Goal: Transaction & Acquisition: Purchase product/service

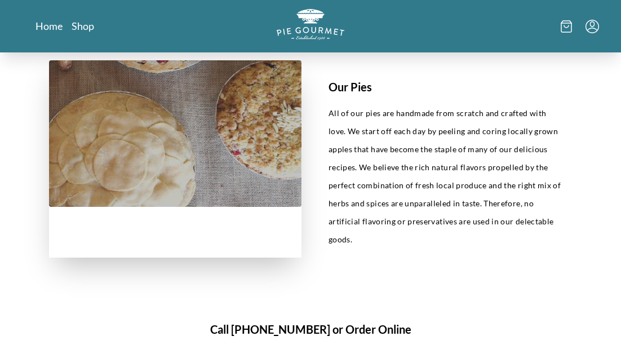
scroll to position [473, 0]
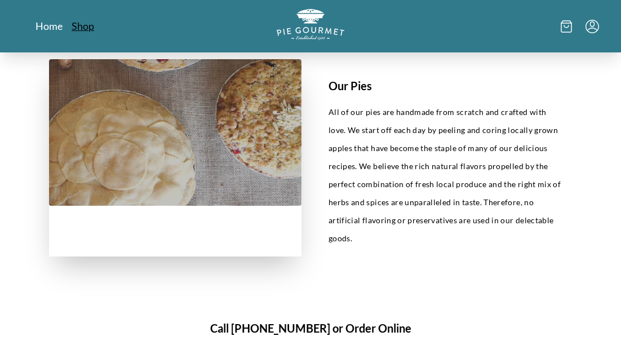
click at [79, 26] on link "Shop" at bounding box center [83, 26] width 23 height 14
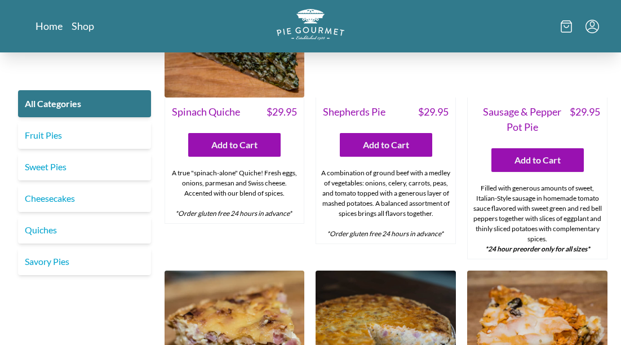
scroll to position [988, 0]
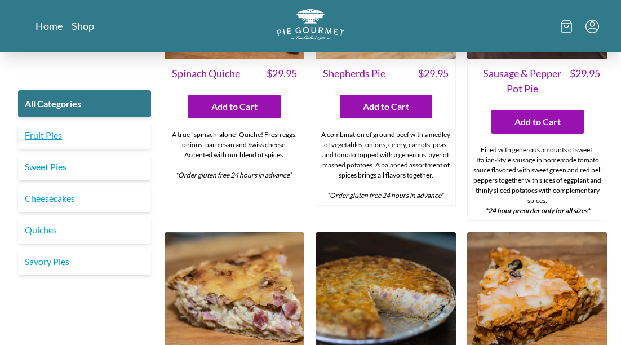
click at [44, 135] on link "Fruit Pies" at bounding box center [84, 135] width 133 height 27
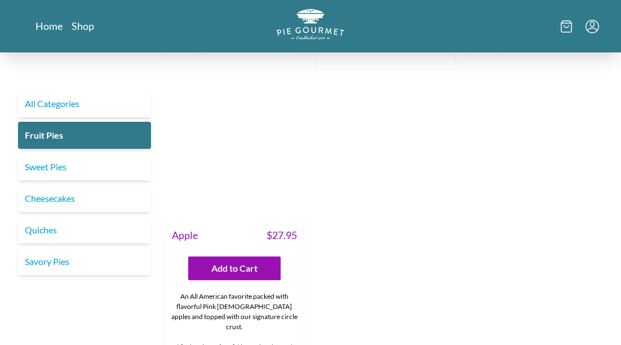
scroll to position [861, 0]
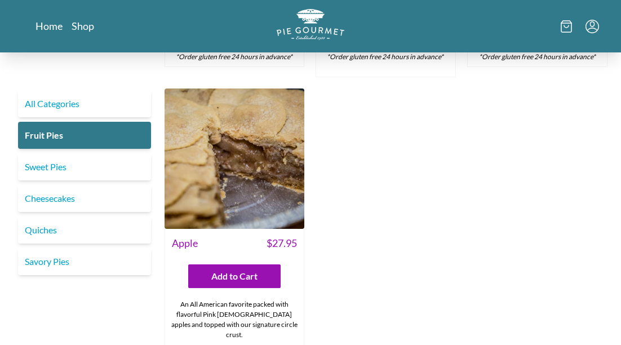
click at [235, 168] on img at bounding box center [234, 158] width 140 height 140
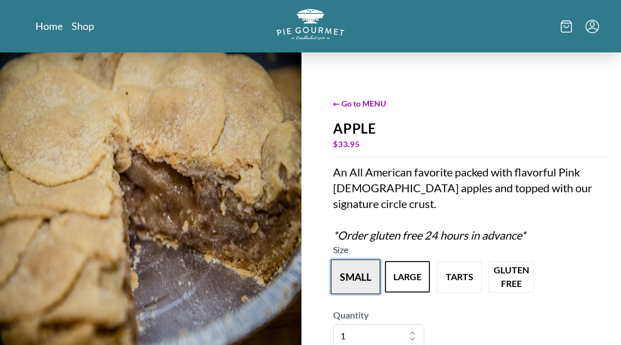
click at [352, 265] on button "small" at bounding box center [356, 276] width 50 height 35
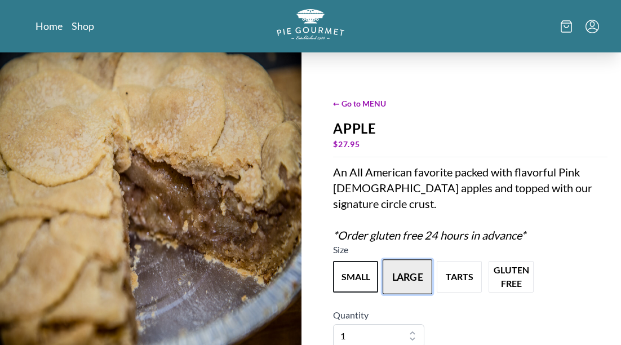
click at [407, 259] on button "large" at bounding box center [407, 276] width 50 height 35
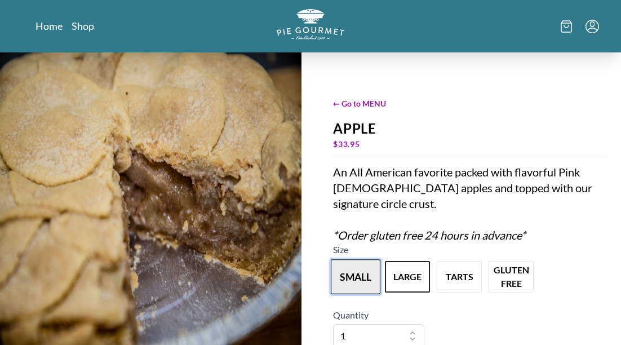
click at [348, 259] on button "small" at bounding box center [356, 276] width 50 height 35
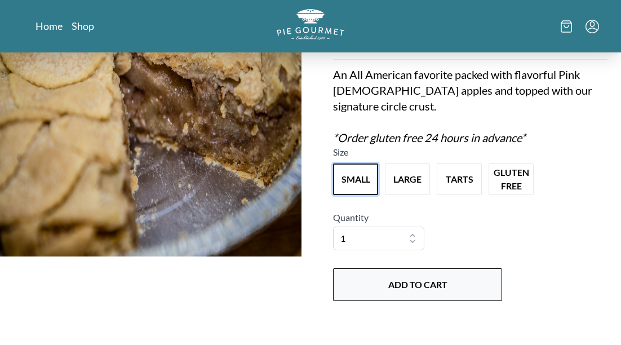
scroll to position [99, 0]
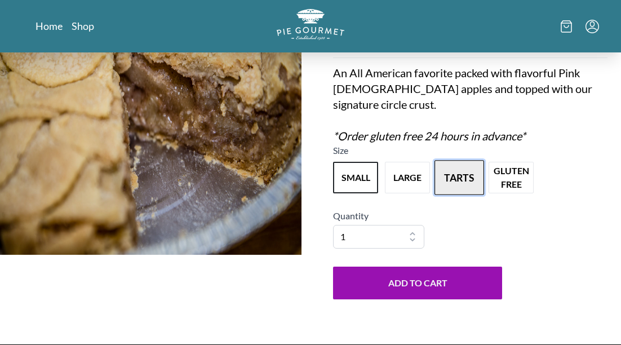
click at [461, 160] on button "tarts" at bounding box center [459, 177] width 50 height 35
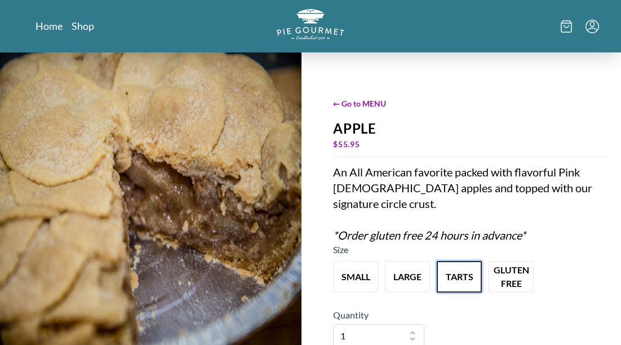
scroll to position [0, 0]
click at [361, 105] on span "← Go to MENU" at bounding box center [470, 103] width 274 height 12
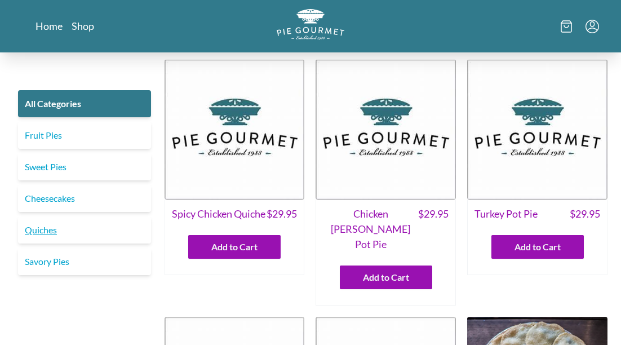
click at [48, 231] on link "Quiches" at bounding box center [84, 229] width 133 height 27
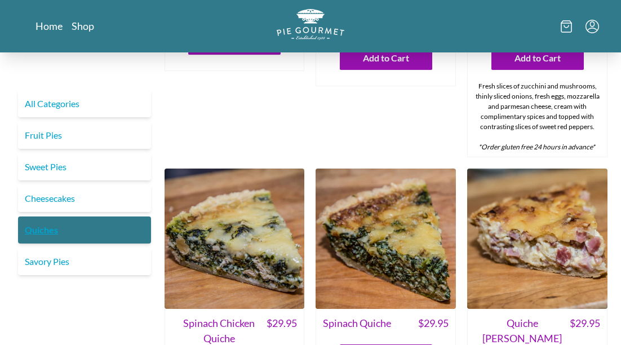
scroll to position [74, 0]
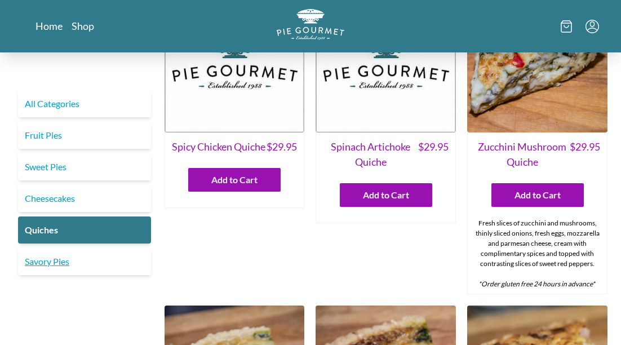
click at [44, 261] on link "Savory Pies" at bounding box center [84, 261] width 133 height 27
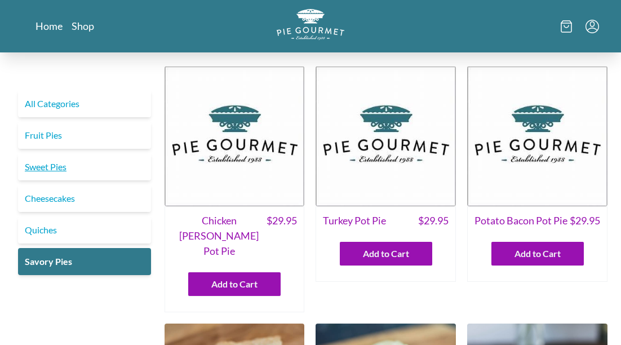
click at [43, 169] on link "Sweet Pies" at bounding box center [84, 166] width 133 height 27
